Goal: Information Seeking & Learning: Learn about a topic

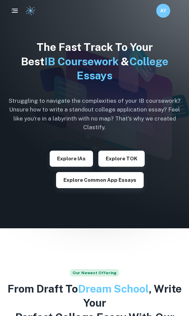
click at [162, 12] on h6 "AY" at bounding box center [163, 11] width 8 height 8
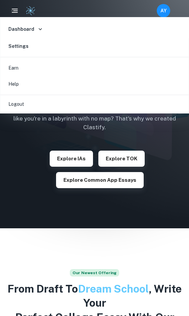
click at [162, 12] on div at bounding box center [94, 158] width 189 height 316
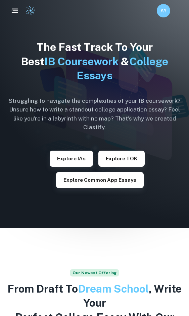
click at [11, 10] on icon "button" at bounding box center [15, 11] width 8 height 8
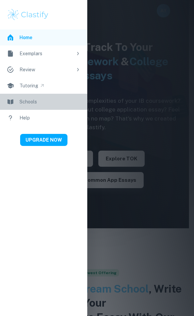
click at [71, 100] on link "Schools" at bounding box center [43, 102] width 87 height 16
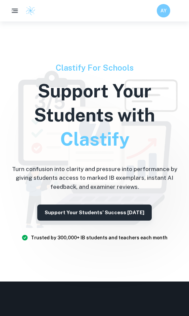
click at [17, 9] on icon "button" at bounding box center [15, 11] width 8 height 8
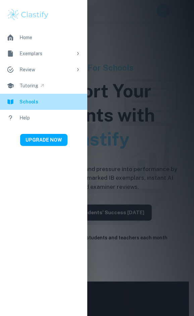
click at [42, 102] on link "Schools" at bounding box center [43, 102] width 87 height 16
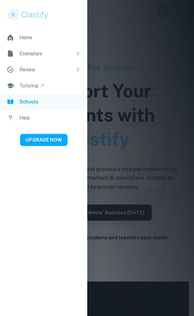
click at [127, 178] on div at bounding box center [97, 158] width 194 height 316
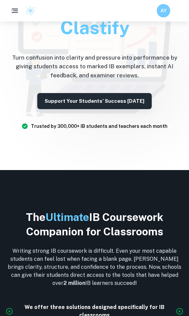
scroll to position [156, 0]
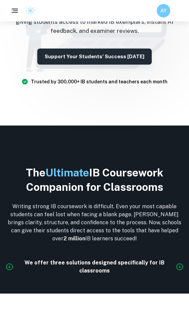
click at [32, 15] on img at bounding box center [30, 11] width 10 height 10
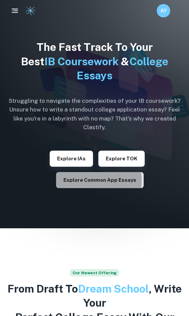
click at [131, 172] on button "Explore Common App essays" at bounding box center [99, 180] width 87 height 16
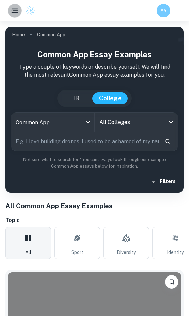
click at [16, 8] on icon "button" at bounding box center [15, 11] width 8 height 8
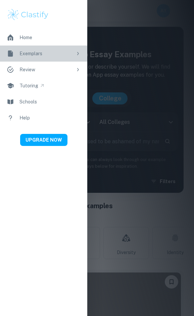
click at [75, 55] on link "Exemplars" at bounding box center [43, 54] width 87 height 16
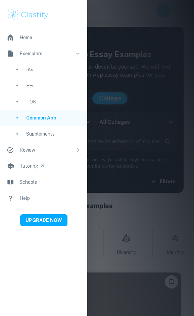
click at [57, 130] on div "Supplements" at bounding box center [53, 133] width 54 height 7
type input "supplement"
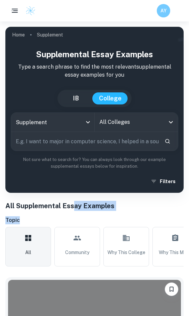
click at [100, 121] on input "All Colleges" at bounding box center [131, 122] width 67 height 13
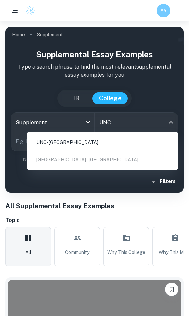
click at [107, 143] on li "UNC-Chapel Hill" at bounding box center [101, 142] width 145 height 16
type input "UNC"
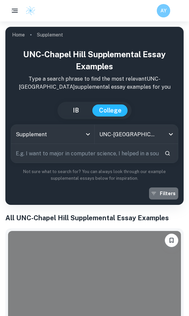
click at [156, 191] on icon "button" at bounding box center [153, 193] width 7 height 7
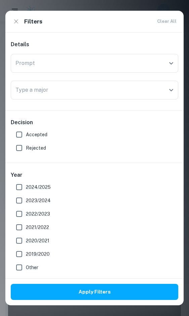
click at [19, 134] on input "Accepted" at bounding box center [18, 134] width 13 height 13
checkbox input "true"
click at [18, 189] on input "2024/2025" at bounding box center [18, 187] width 13 height 13
checkbox input "true"
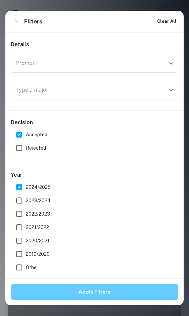
click at [114, 295] on button "Apply Filters" at bounding box center [94, 292] width 167 height 16
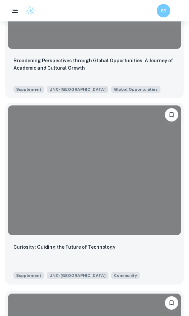
scroll to position [298, 0]
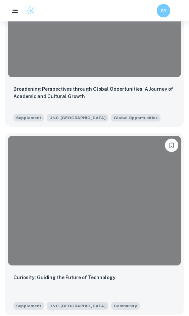
click at [109, 103] on div "Broadening Perspectives through Global Opportunities: A Journey of Academic and…" at bounding box center [94, 96] width 162 height 23
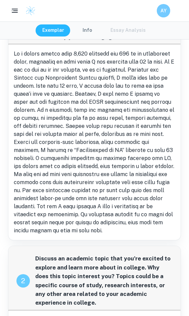
scroll to position [51, 0]
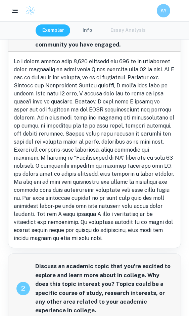
drag, startPoint x: 103, startPoint y: 63, endPoint x: 144, endPoint y: 81, distance: 44.5
click at [144, 81] on p at bounding box center [94, 150] width 161 height 185
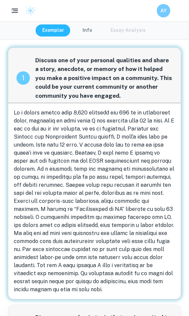
click at [12, 15] on button "button" at bounding box center [15, 11] width 14 height 14
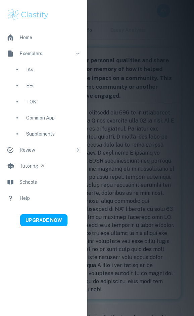
click at [36, 136] on div "Supplements" at bounding box center [53, 133] width 54 height 7
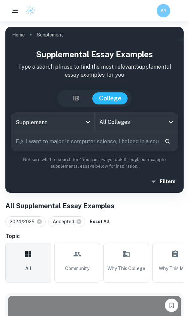
click at [112, 129] on div "All Colleges" at bounding box center [136, 122] width 83 height 19
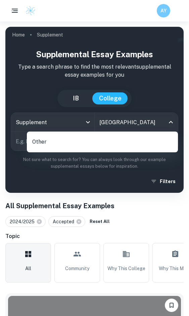
type input "UNC chapel hill"
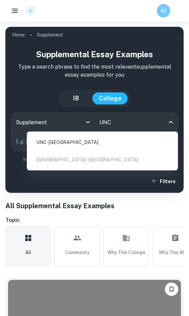
click at [80, 140] on li "UNC-Chapel Hill" at bounding box center [101, 142] width 145 height 16
type input "UNC"
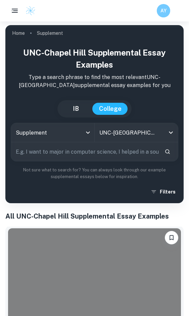
scroll to position [1, 0]
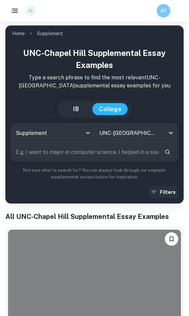
click at [167, 189] on button "Filters" at bounding box center [163, 192] width 29 height 12
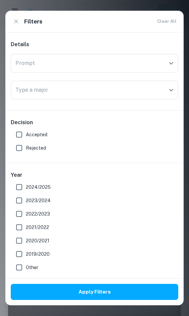
click at [28, 137] on span "Accepted" at bounding box center [36, 134] width 21 height 7
click at [26, 137] on input "Accepted" at bounding box center [18, 134] width 13 height 13
checkbox input "true"
click at [18, 201] on input "2023/2024" at bounding box center [18, 200] width 13 height 13
checkbox input "true"
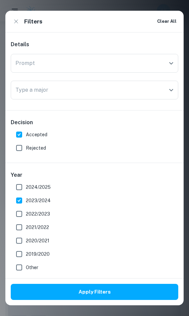
click at [18, 186] on input "2024/2025" at bounding box center [18, 187] width 13 height 13
checkbox input "true"
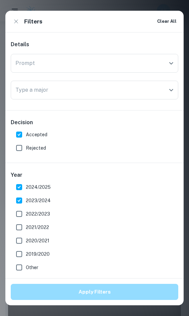
click at [117, 290] on button "Apply Filters" at bounding box center [94, 292] width 167 height 16
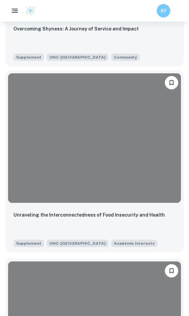
scroll to position [358, 0]
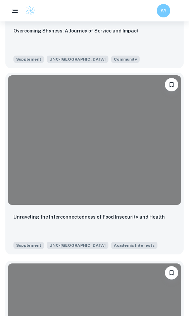
click at [136, 218] on p "Unraveling the Interconnectedness of Food Insecurity and Health" at bounding box center [88, 216] width 151 height 7
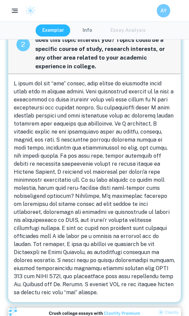
scroll to position [319, 0]
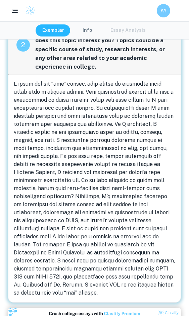
drag, startPoint x: 95, startPoint y: 187, endPoint x: 138, endPoint y: 186, distance: 43.2
click at [138, 186] on span at bounding box center [94, 188] width 161 height 215
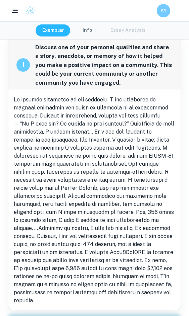
scroll to position [13, 0]
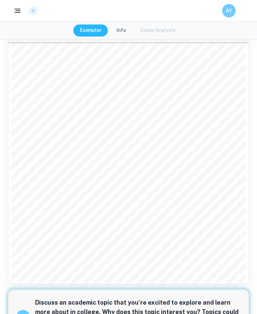
scroll to position [54, 0]
